Goal: Transaction & Acquisition: Book appointment/travel/reservation

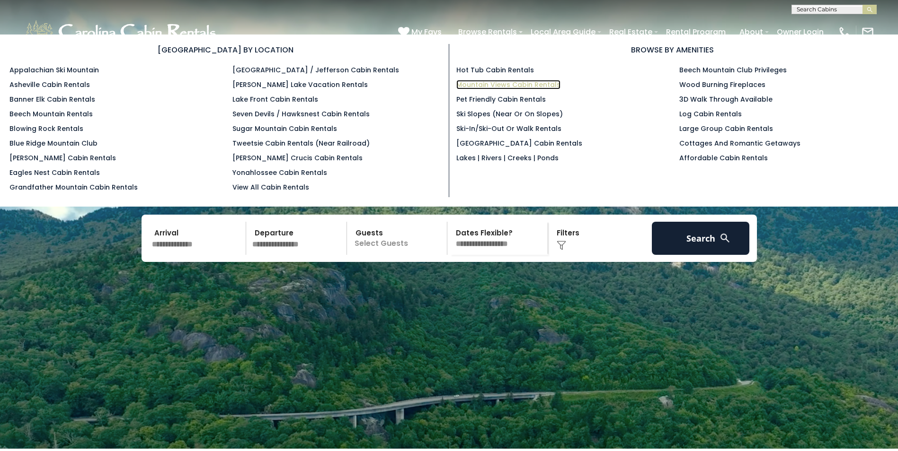
click at [523, 83] on link "Mountain Views Cabin Rentals" at bounding box center [508, 84] width 104 height 9
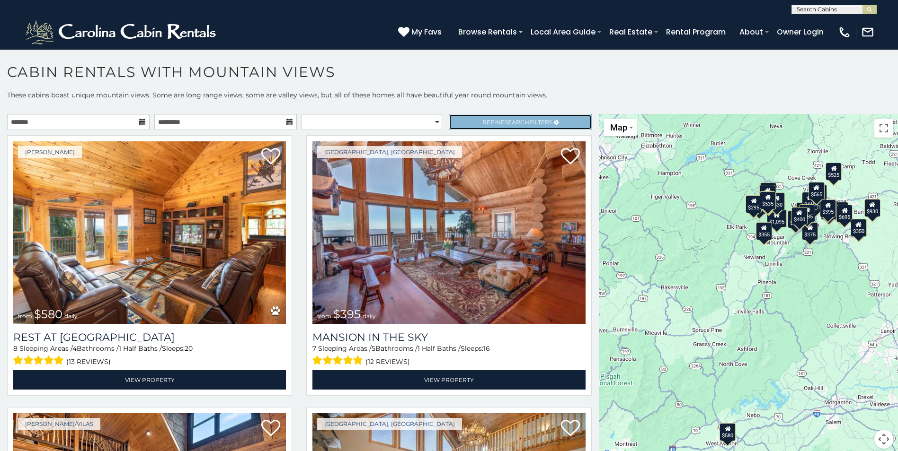
click at [508, 121] on span "Search" at bounding box center [516, 122] width 25 height 7
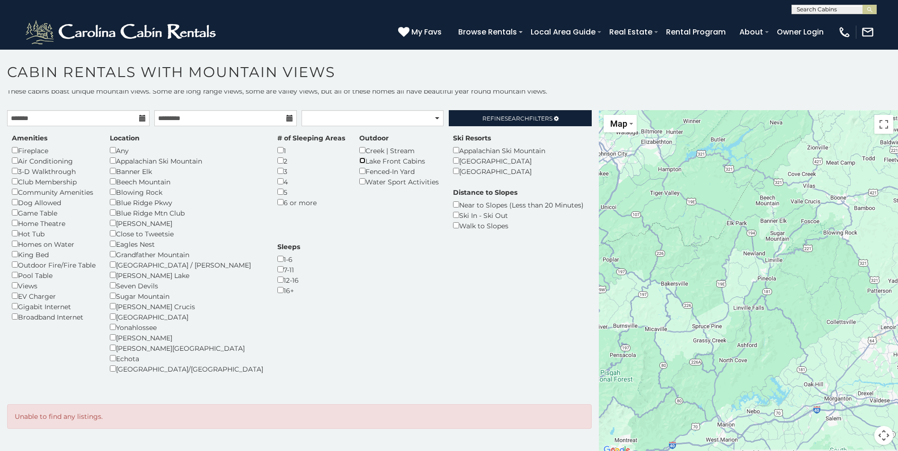
scroll to position [5, 0]
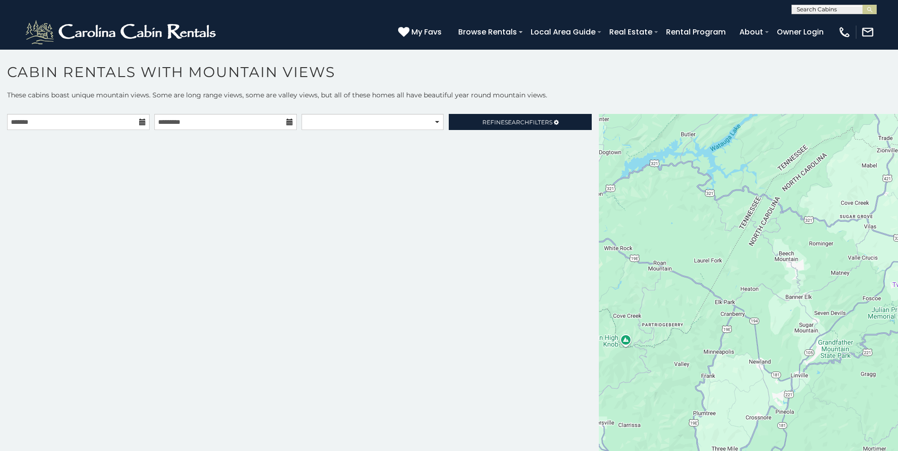
scroll to position [5, 0]
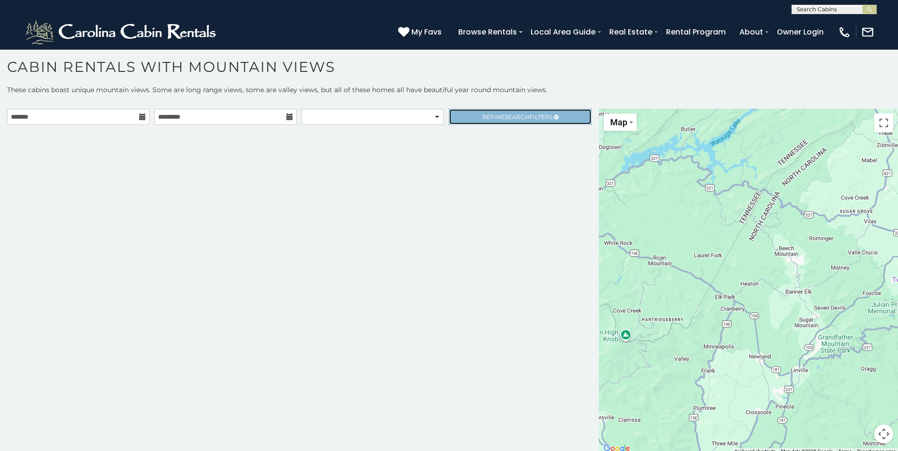
click at [511, 120] on span "Search" at bounding box center [516, 117] width 25 height 7
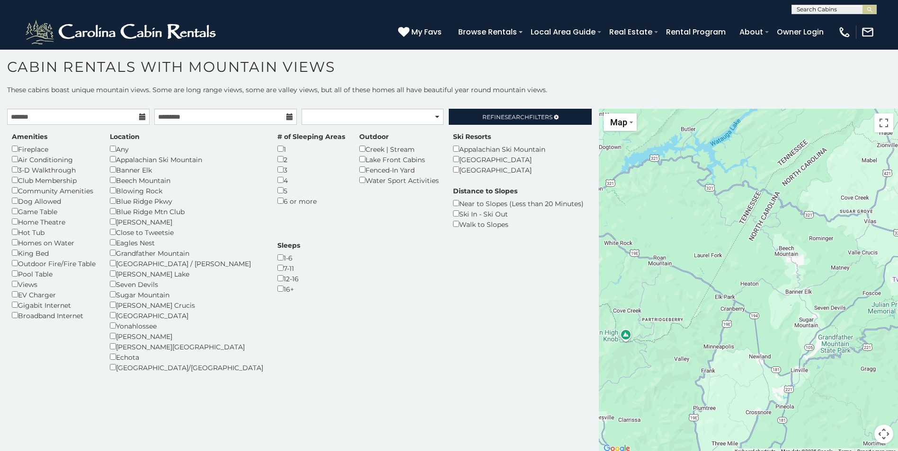
click at [15, 152] on div "Fireplace" at bounding box center [54, 149] width 84 height 10
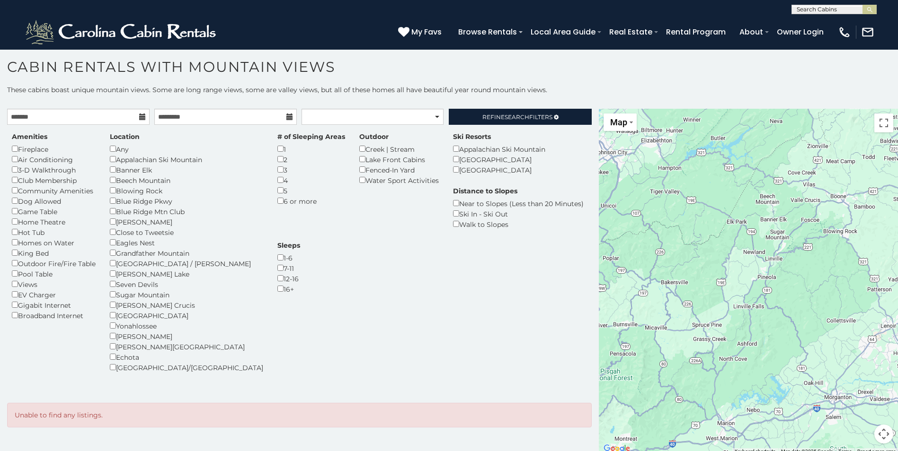
click at [359, 160] on div "Lake Front Cabins" at bounding box center [398, 159] width 79 height 10
